Goal: Obtain resource: Download file/media

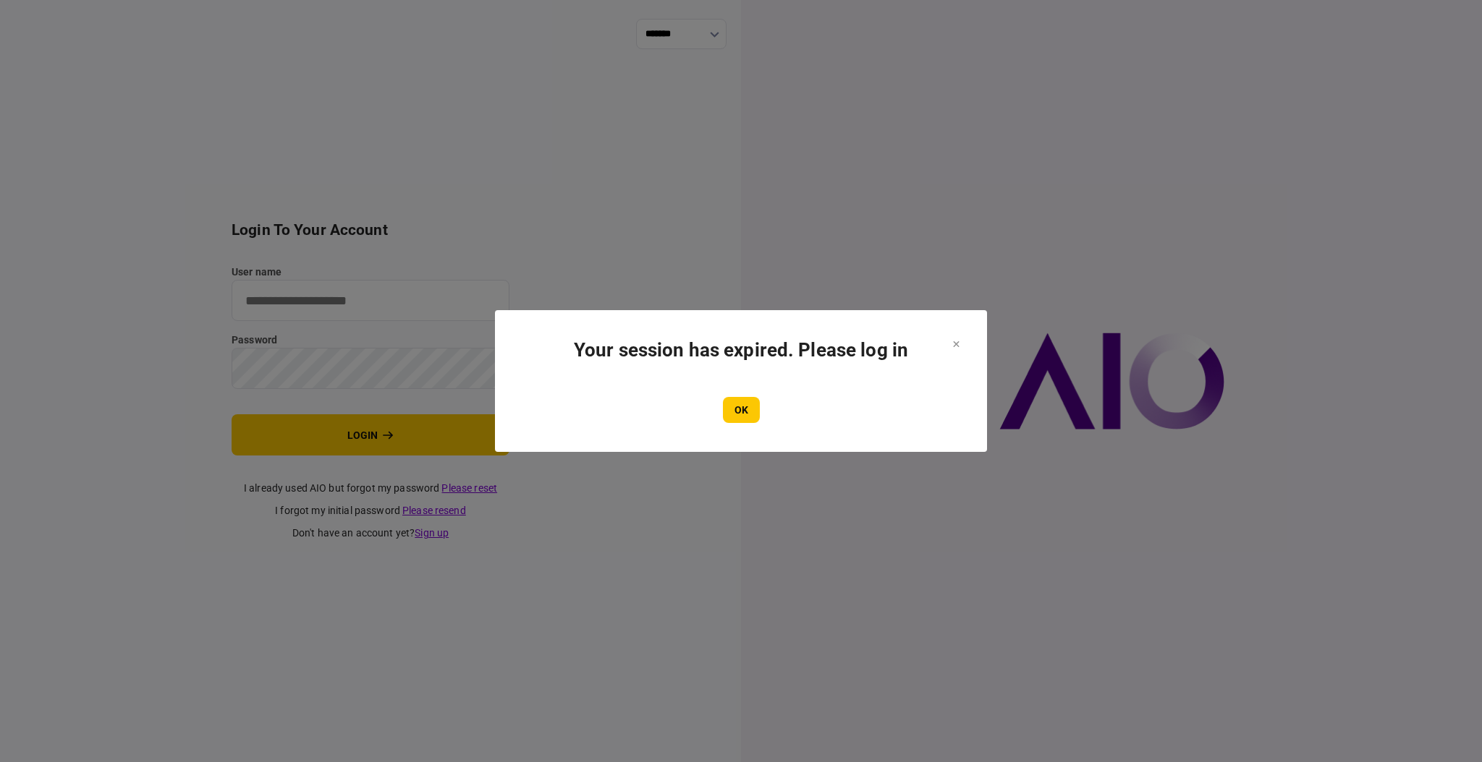
click at [732, 409] on button "OK" at bounding box center [741, 410] width 37 height 26
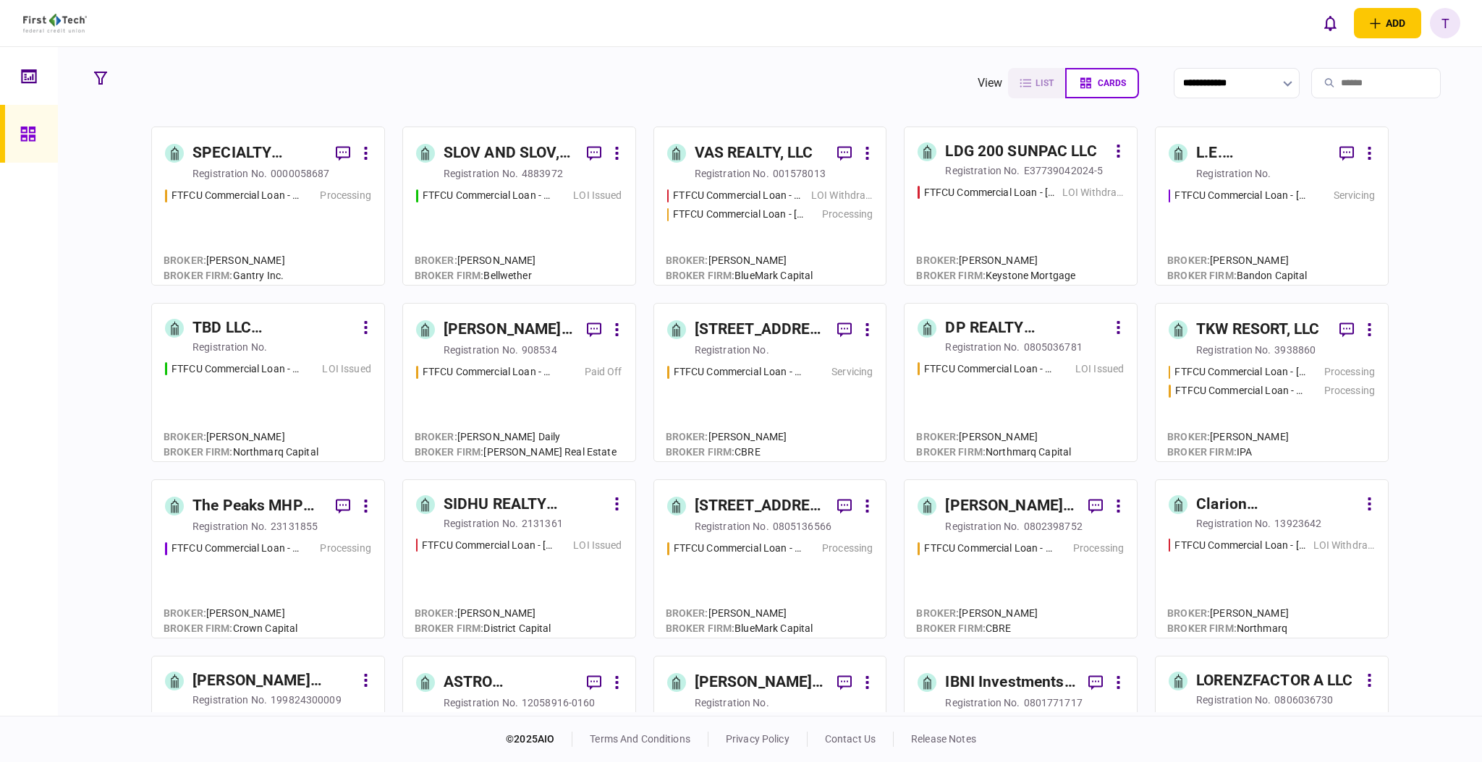
click at [285, 171] on div "0000058687" at bounding box center [300, 173] width 59 height 14
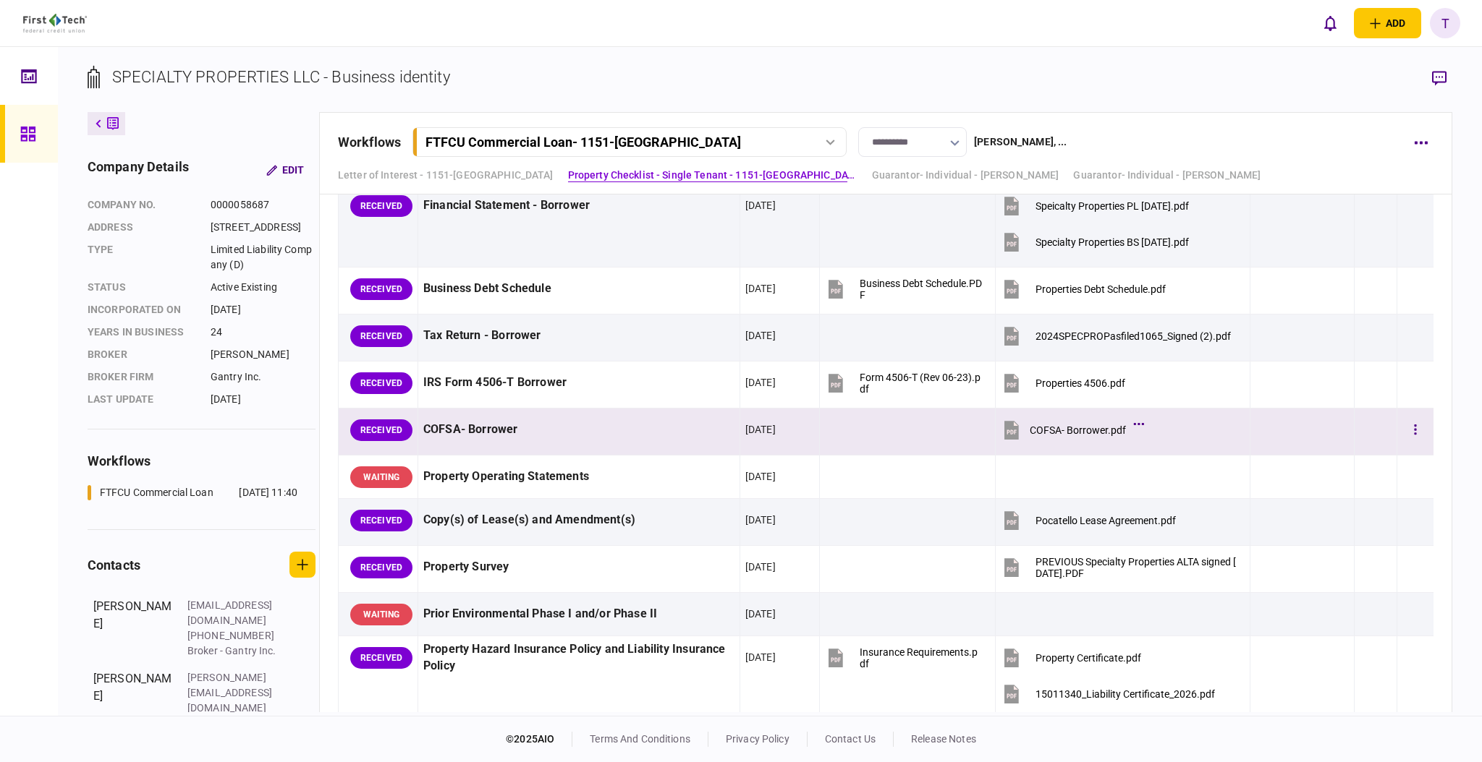
scroll to position [868, 0]
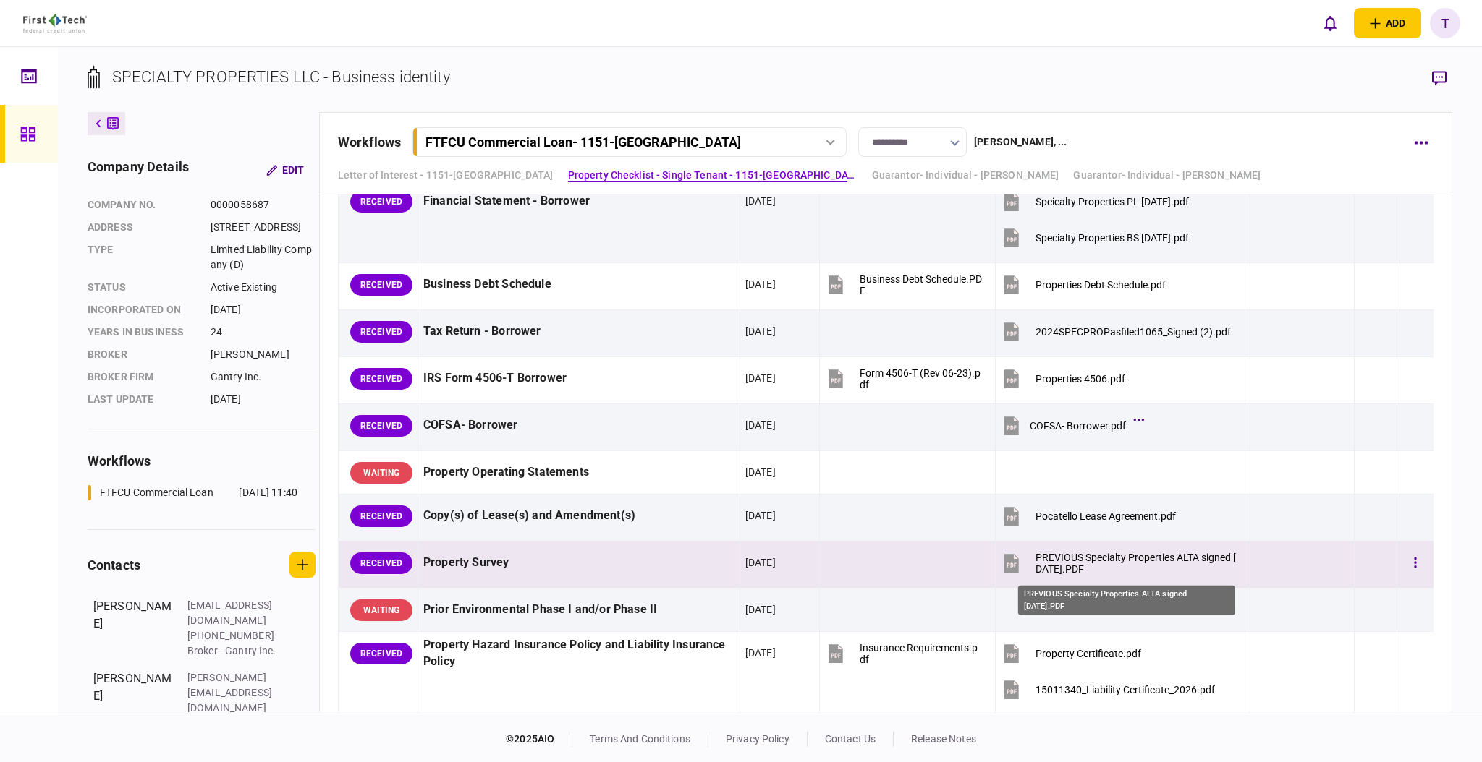
click at [1084, 556] on div "PREVIOUS Specialty Properties ALTA signed [DATE].PDF" at bounding box center [1136, 563] width 203 height 23
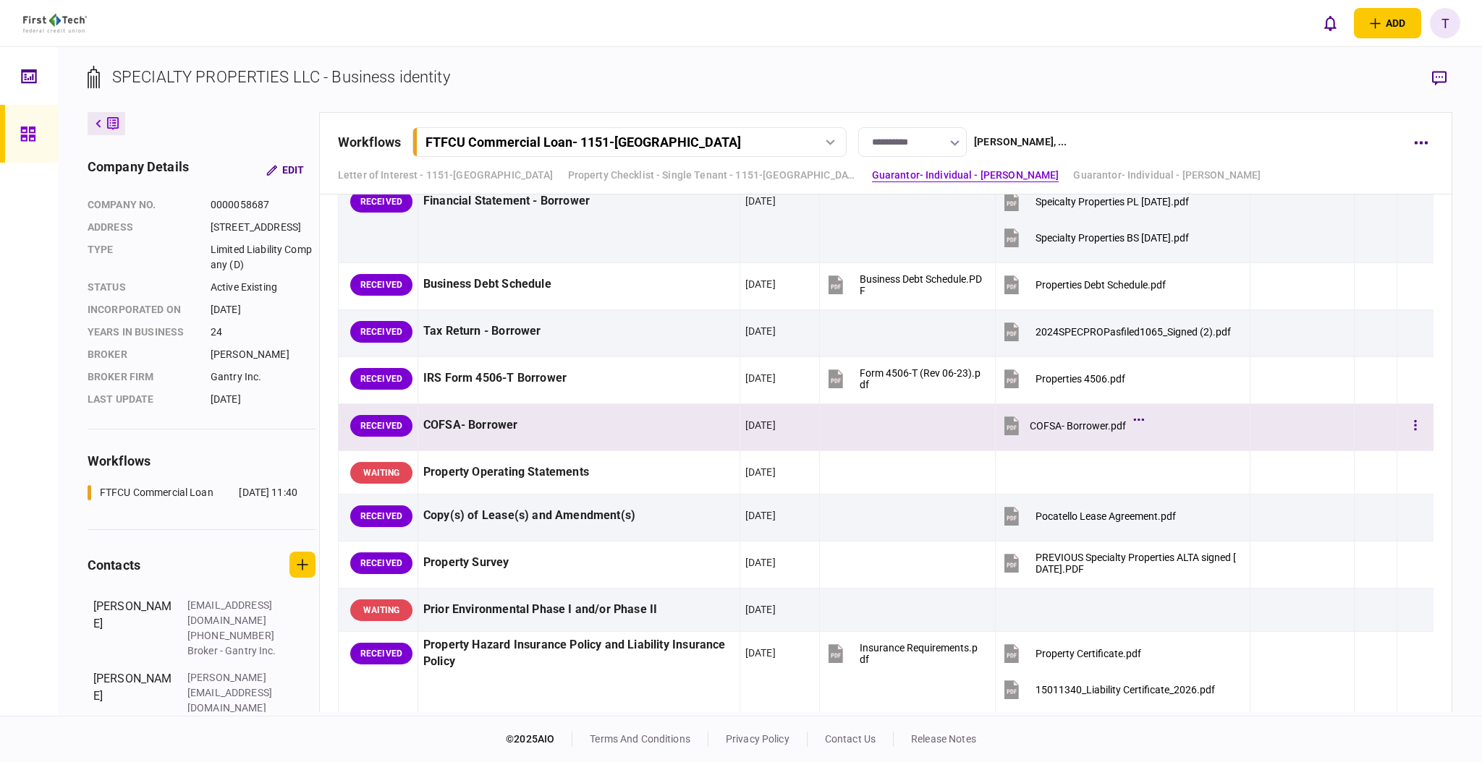
scroll to position [675, 0]
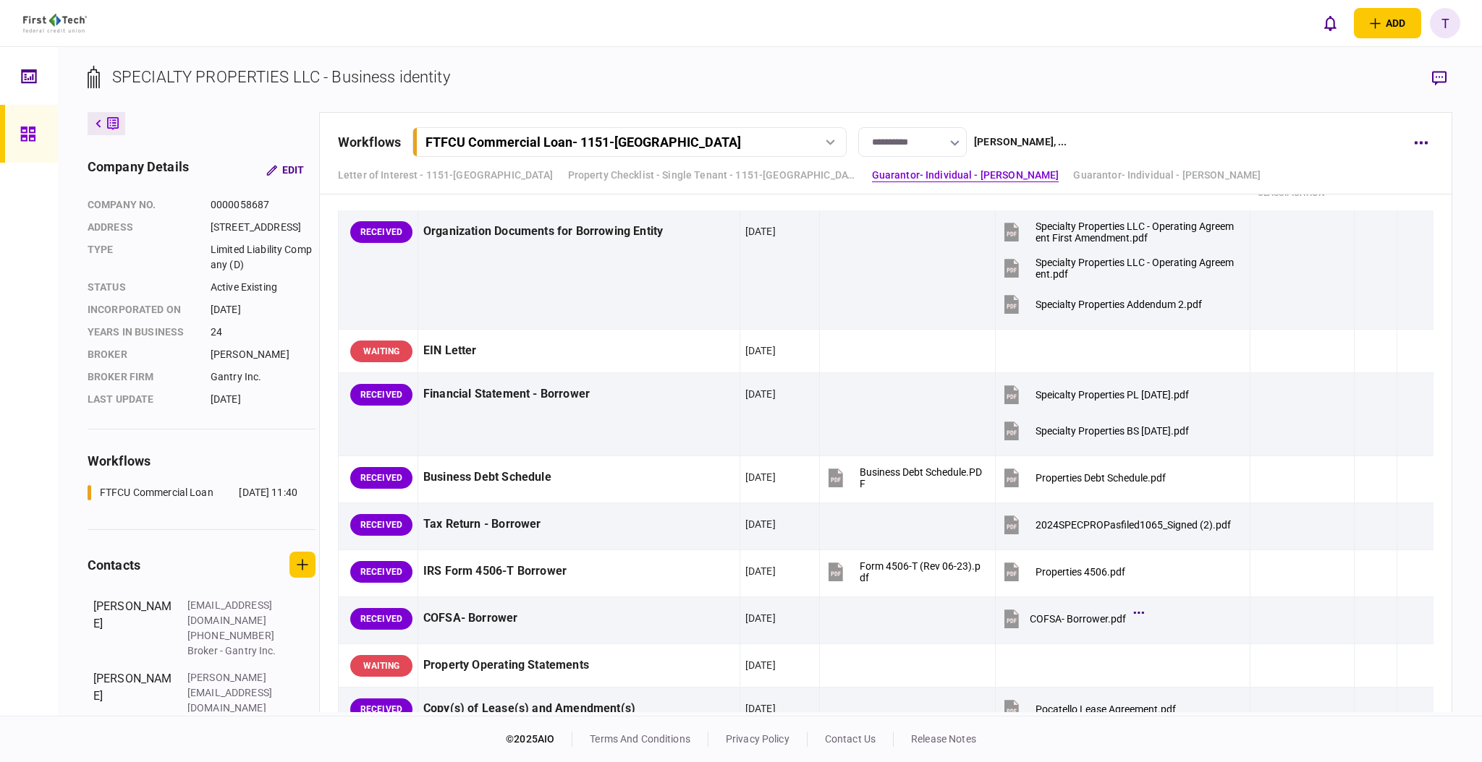
click at [843, 32] on div "add business identity individual identity T T [PERSON_NAME] [EMAIL_ADDRESS][PER…" at bounding box center [741, 23] width 1482 height 46
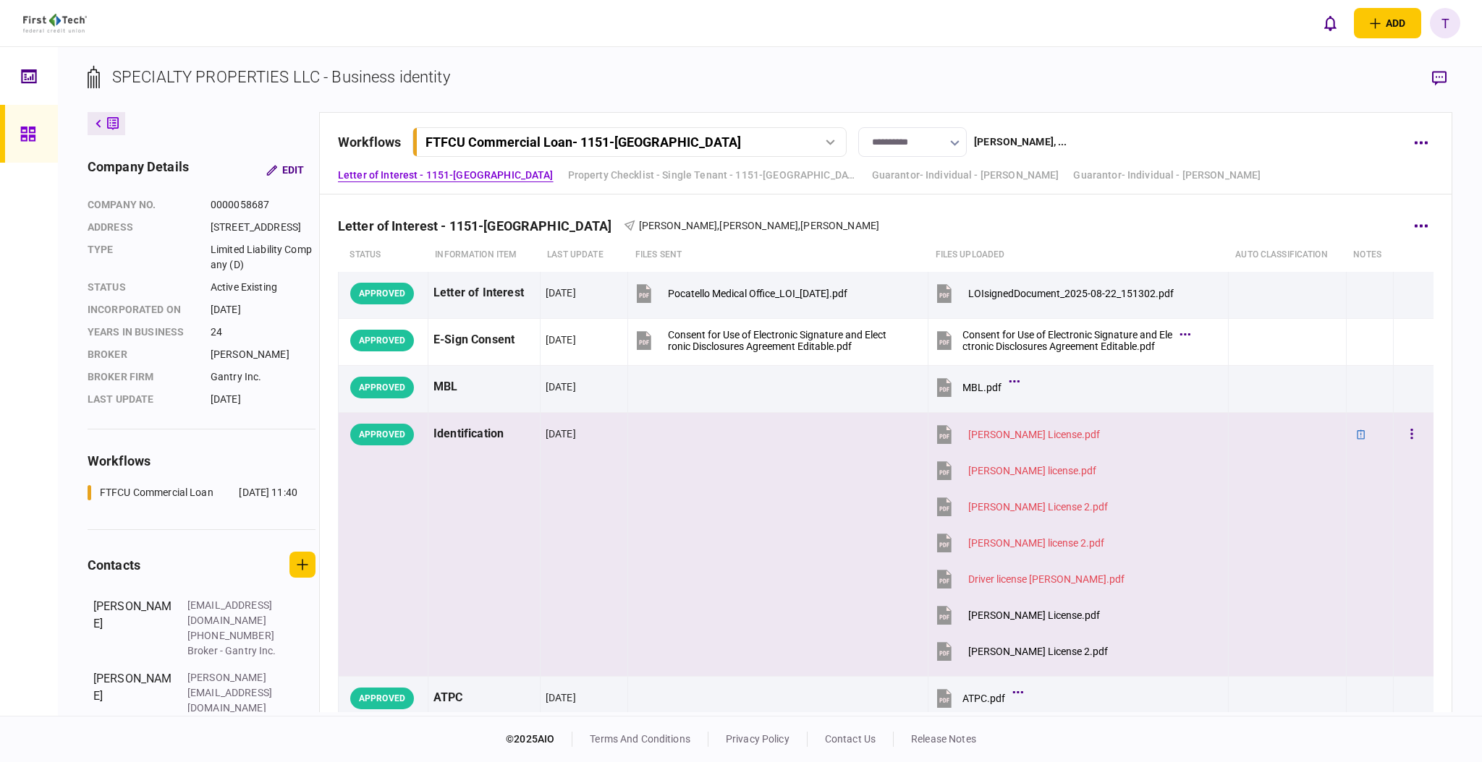
scroll to position [0, 0]
